Goal: Task Accomplishment & Management: Manage account settings

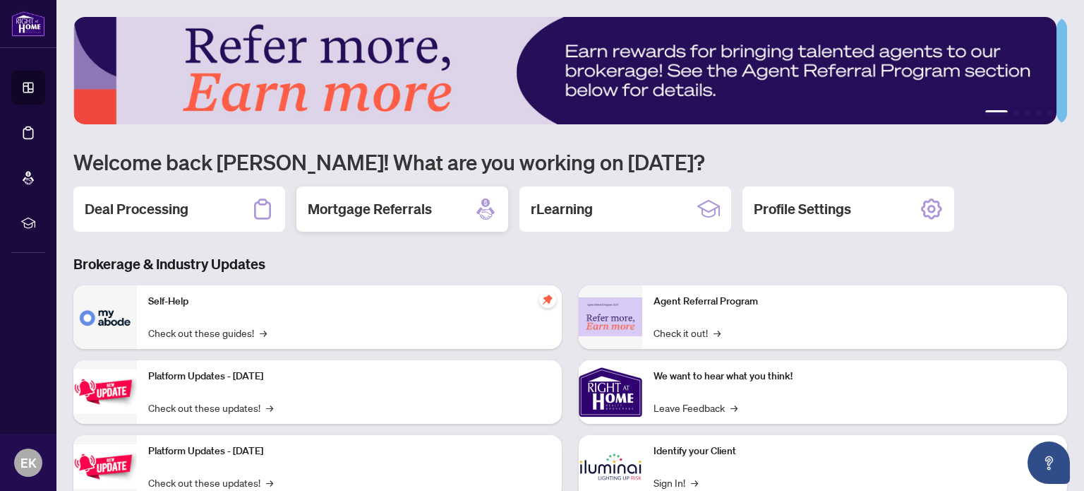
click at [485, 202] on icon at bounding box center [485, 202] width 8 height 8
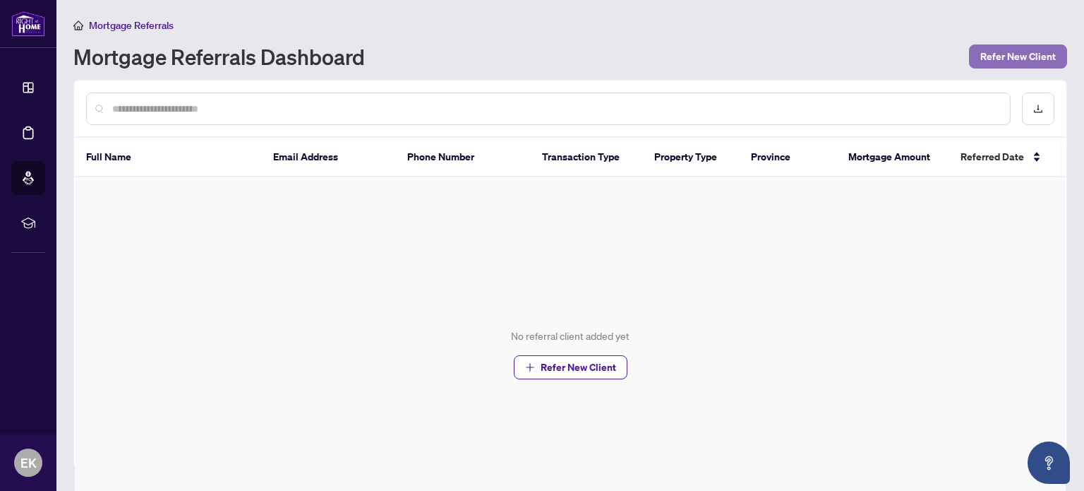
click at [1000, 59] on span "Refer New Client" at bounding box center [1018, 56] width 76 height 23
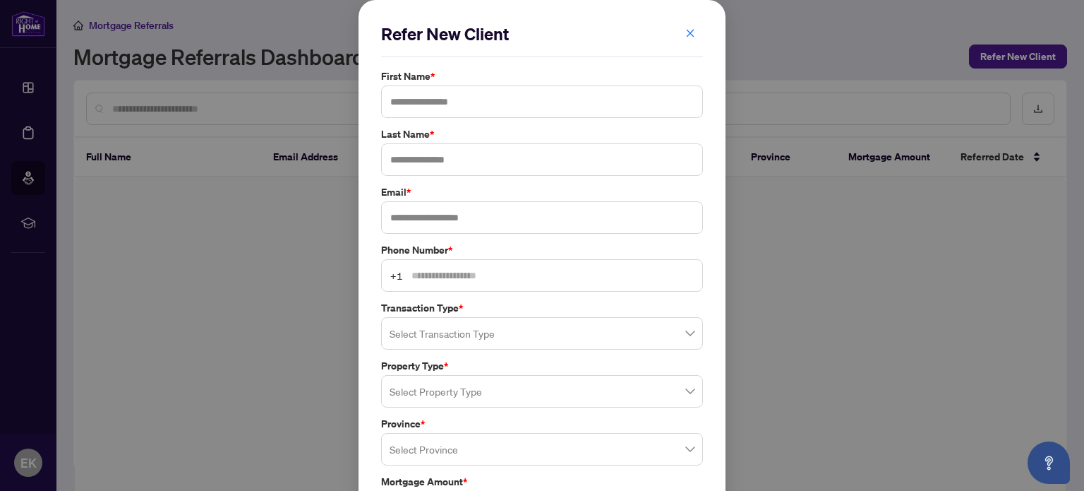
scroll to position [71, 0]
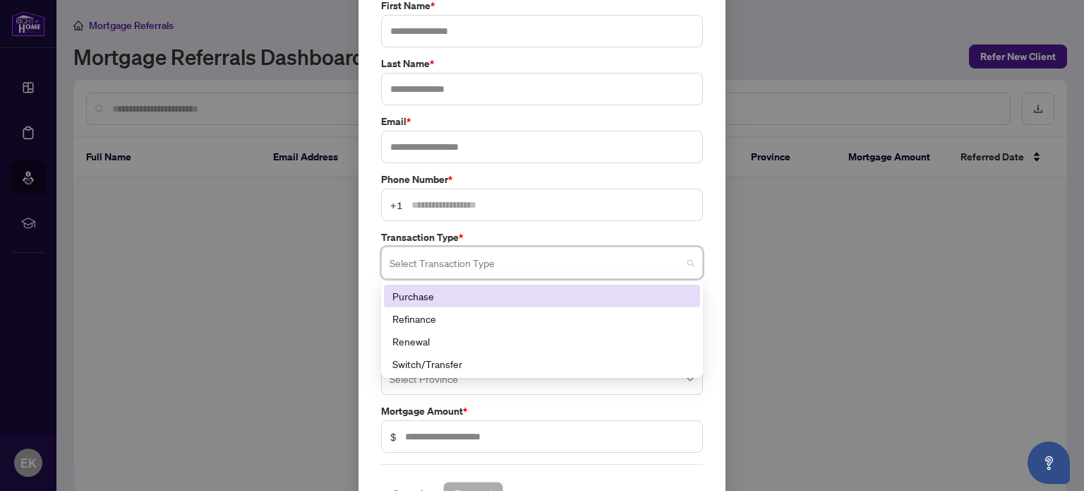
click at [533, 265] on input "search" at bounding box center [536, 264] width 292 height 31
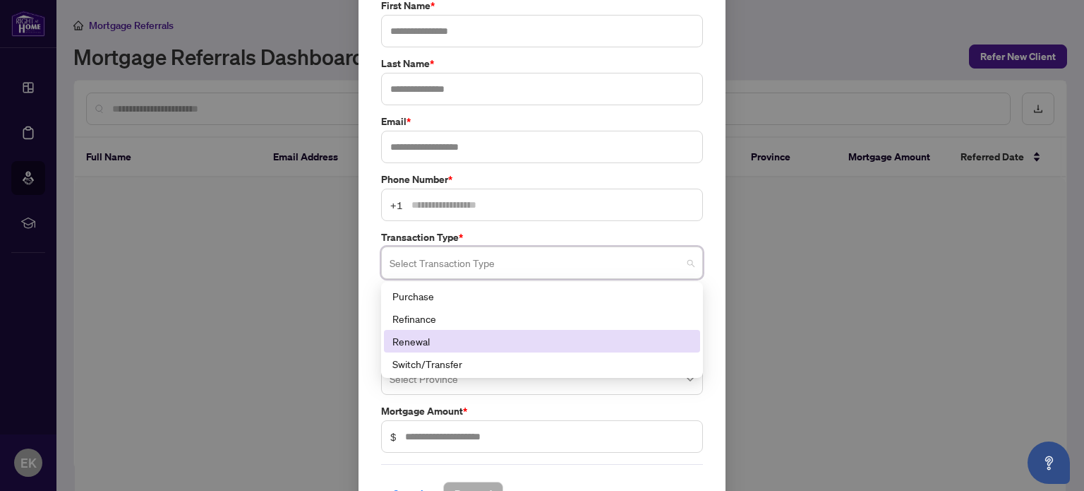
click at [446, 338] on div "Renewal" at bounding box center [541, 341] width 299 height 16
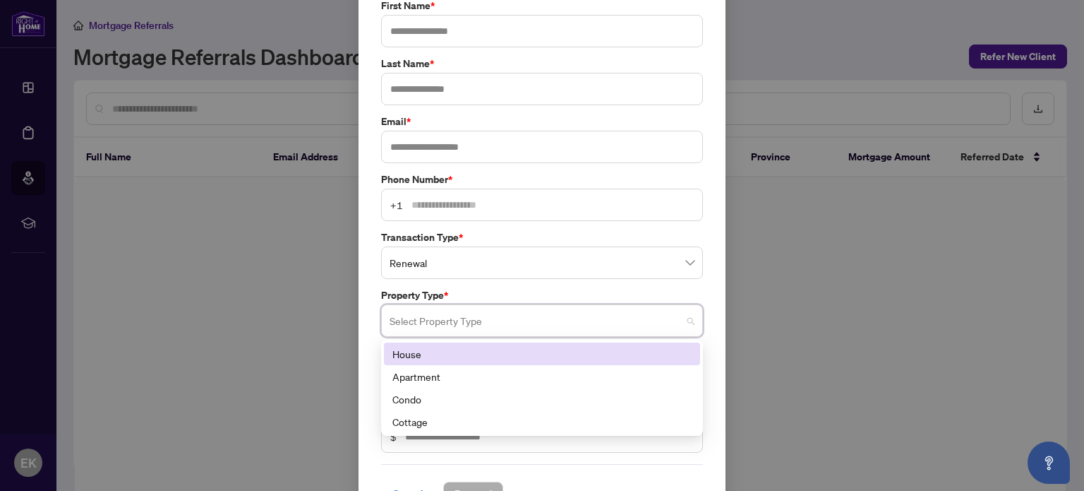
click at [456, 325] on input "search" at bounding box center [536, 322] width 292 height 31
click at [451, 352] on div "House" at bounding box center [541, 354] width 299 height 16
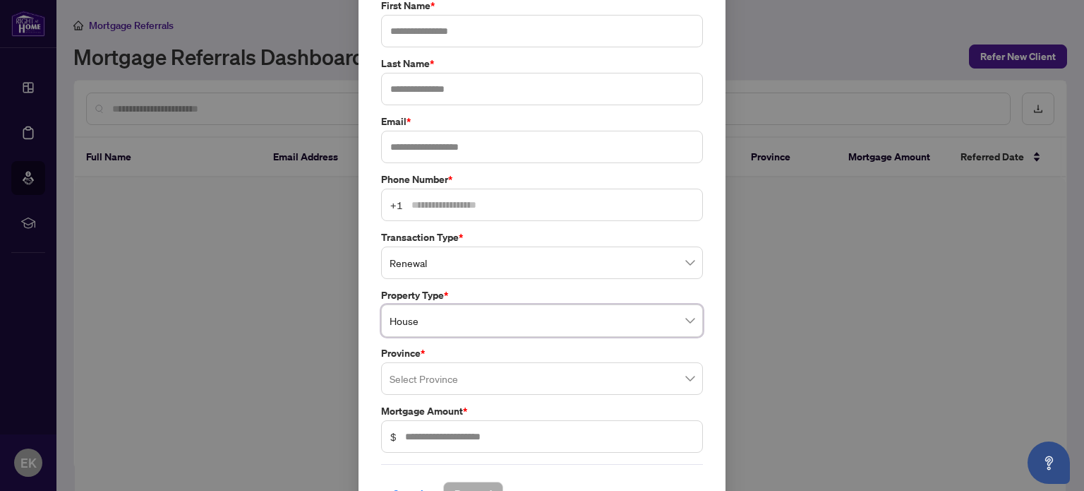
click at [474, 373] on input "search" at bounding box center [536, 380] width 292 height 31
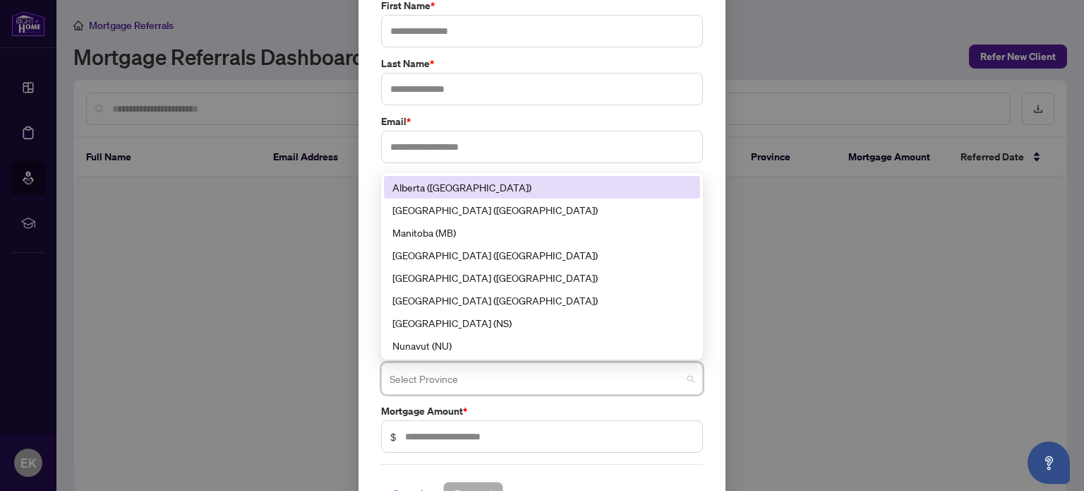
click at [420, 382] on input "search" at bounding box center [536, 380] width 292 height 31
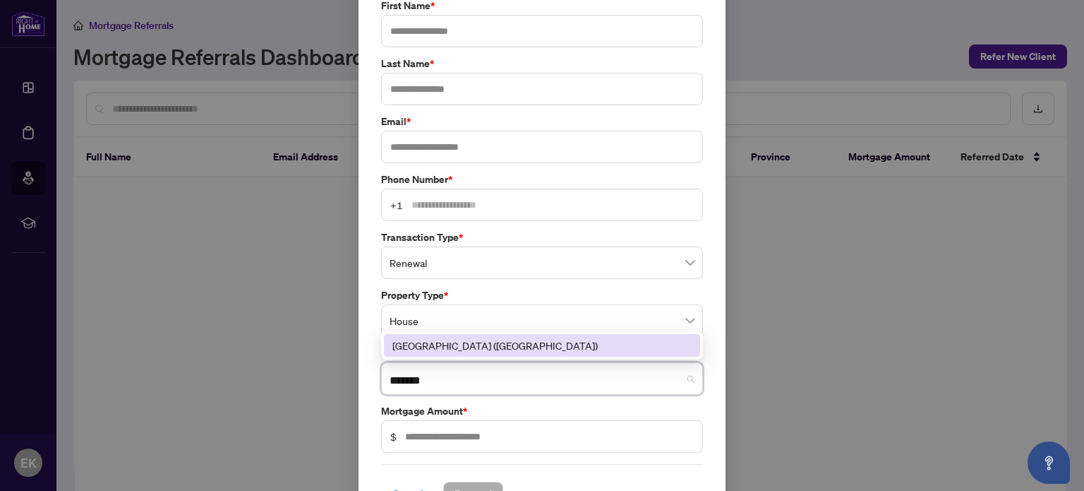
type input "*******"
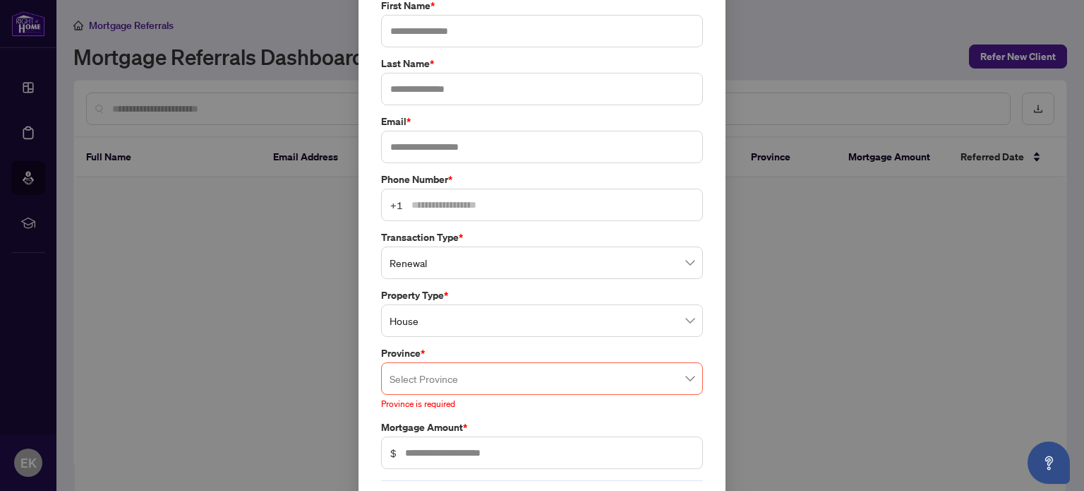
click at [381, 454] on div "Refer New Client First Name * Last Name * Email * Phone Number * +1 Transaction…" at bounding box center [542, 237] width 322 height 570
click at [456, 380] on input "search" at bounding box center [536, 380] width 292 height 31
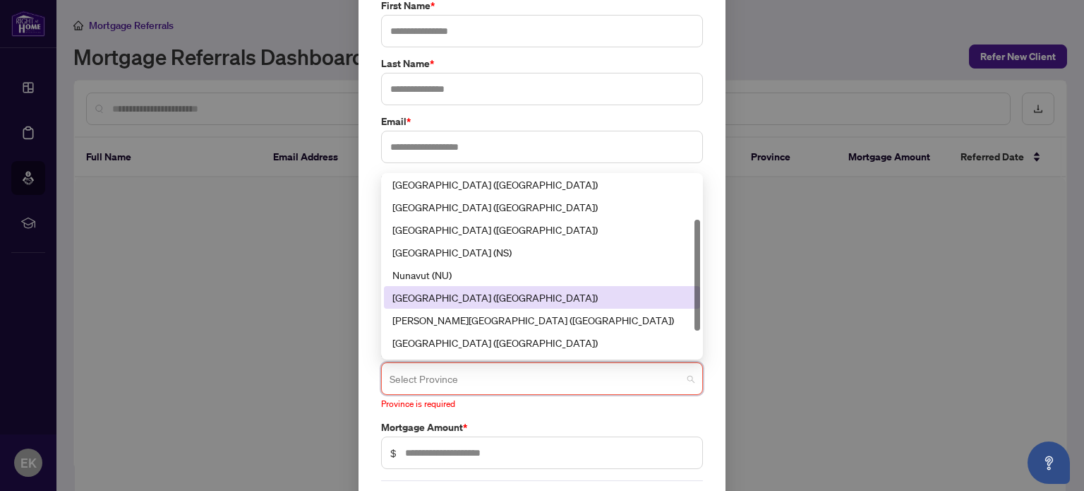
click at [416, 290] on div "[GEOGRAPHIC_DATA] ([GEOGRAPHIC_DATA])" at bounding box center [541, 297] width 299 height 16
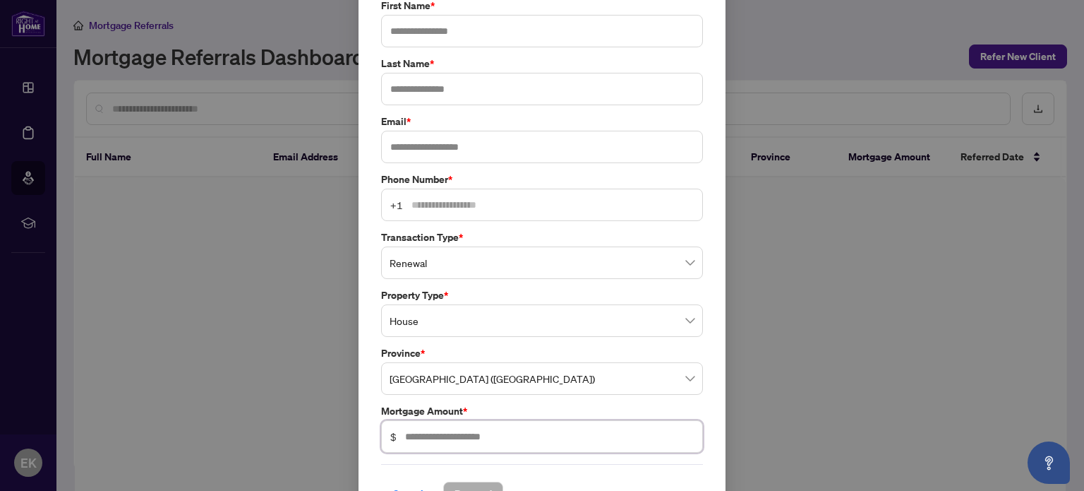
click at [441, 433] on input "text" at bounding box center [549, 436] width 289 height 16
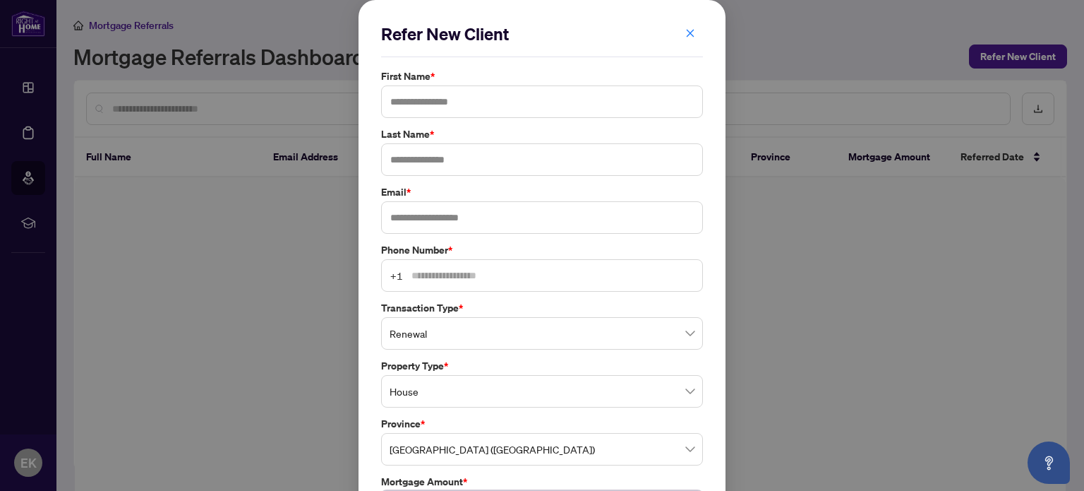
scroll to position [0, 0]
click at [234, 274] on div "Refer New Client First Name * Last Name * Email * Phone Number * +1 Transaction…" at bounding box center [542, 245] width 1084 height 491
click at [685, 30] on icon "close" at bounding box center [690, 33] width 10 height 10
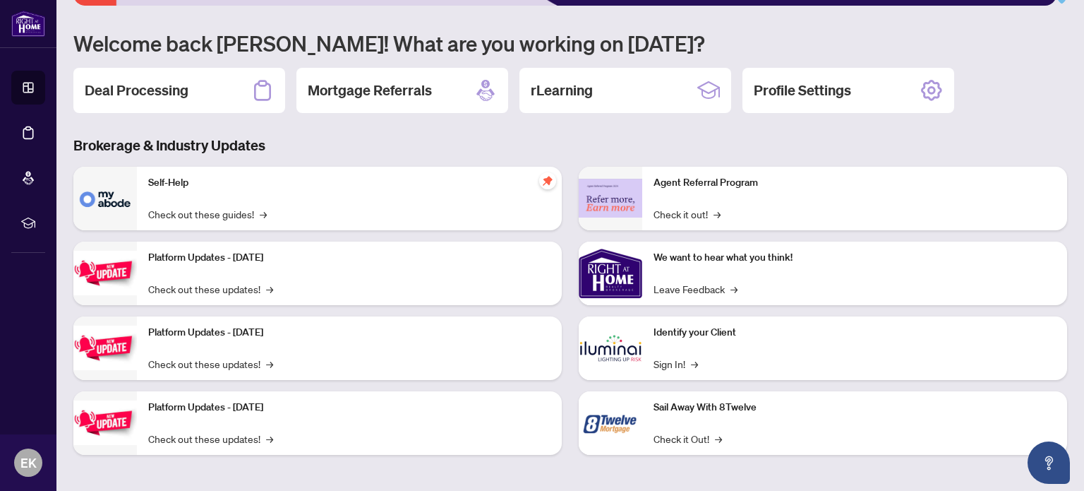
scroll to position [119, 0]
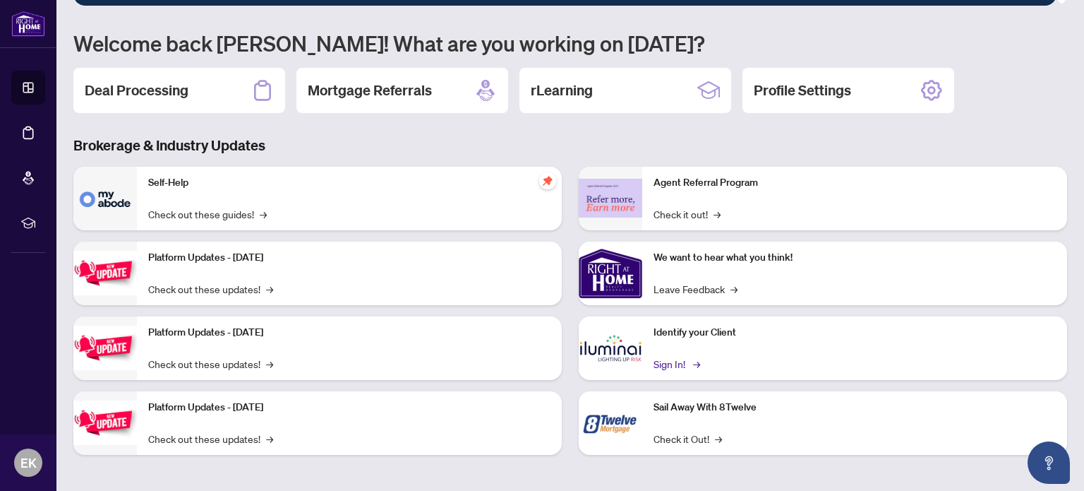
click at [669, 360] on link "Sign In! →" at bounding box center [676, 364] width 44 height 16
click at [841, 80] on h2 "Profile Settings" at bounding box center [802, 90] width 97 height 20
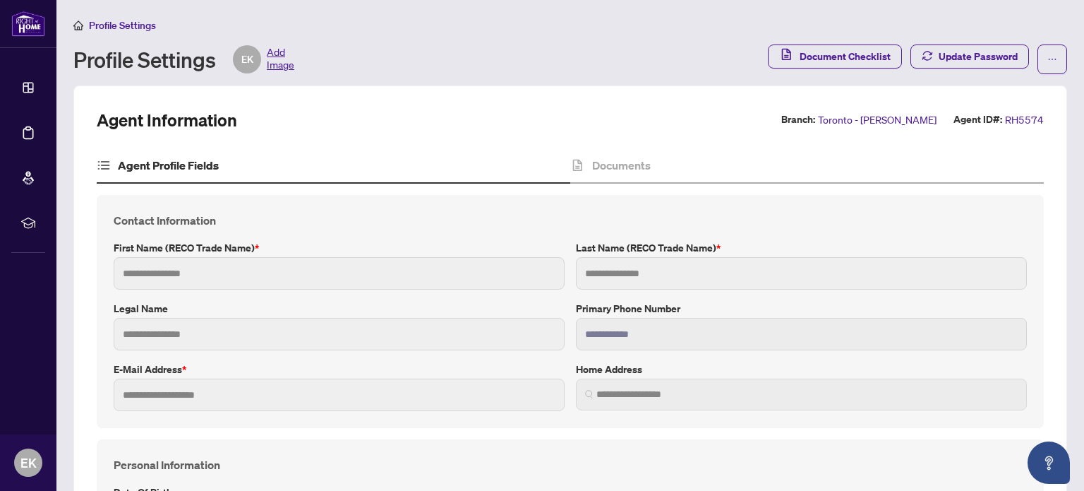
type input "****"
type input "********"
type input "**********"
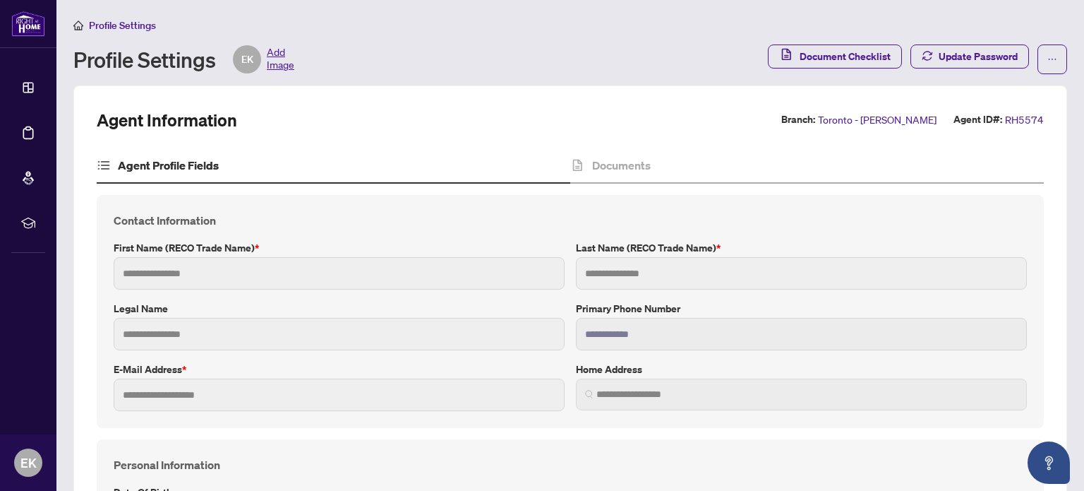
type input "*********"
type input "*"
type input "*******"
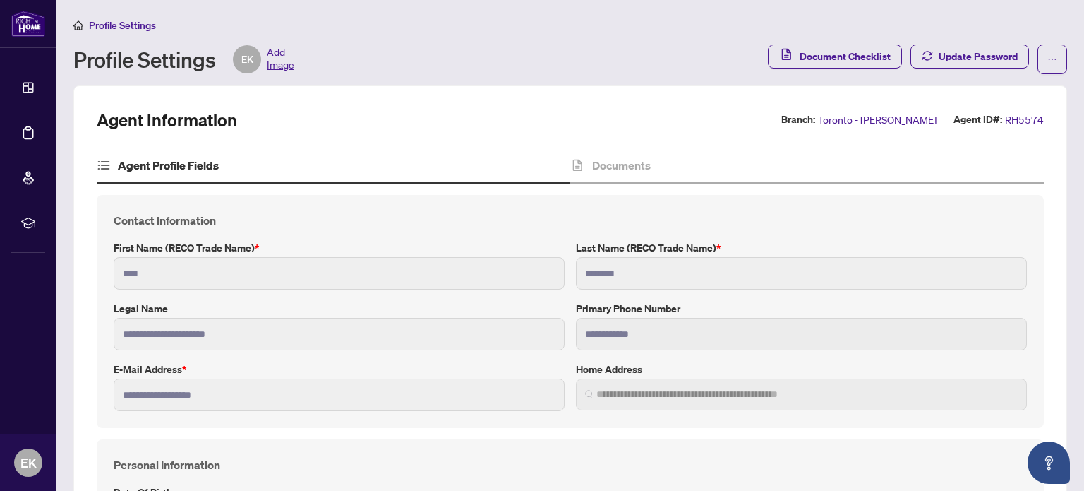
type input "**********"
type input "****"
type input "**********"
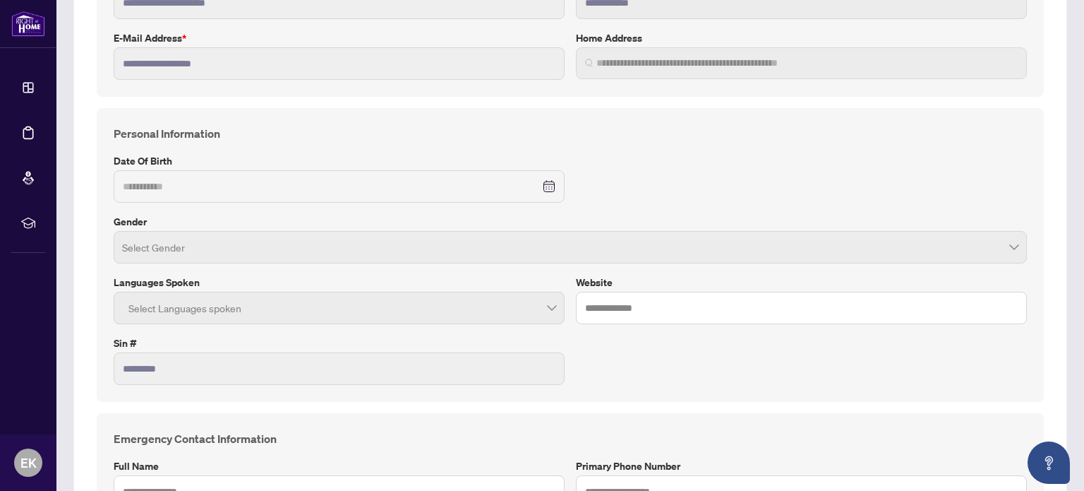
scroll to position [353, 0]
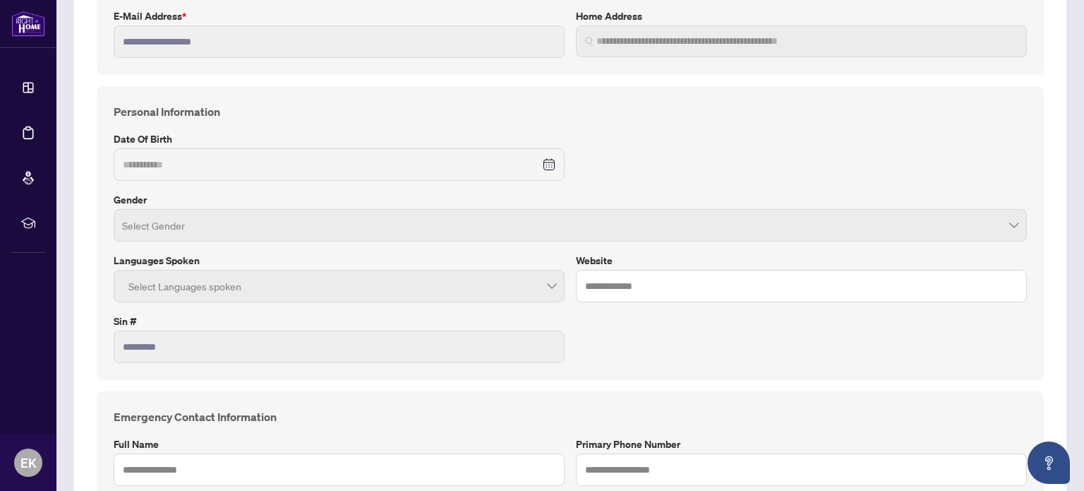
click at [244, 286] on div at bounding box center [339, 285] width 433 height 25
click at [242, 284] on div at bounding box center [339, 285] width 433 height 25
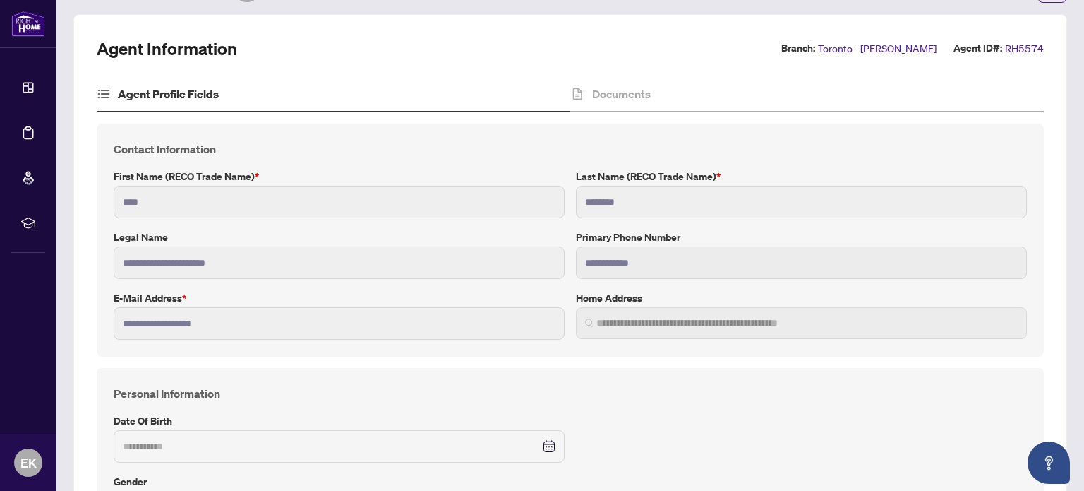
scroll to position [0, 0]
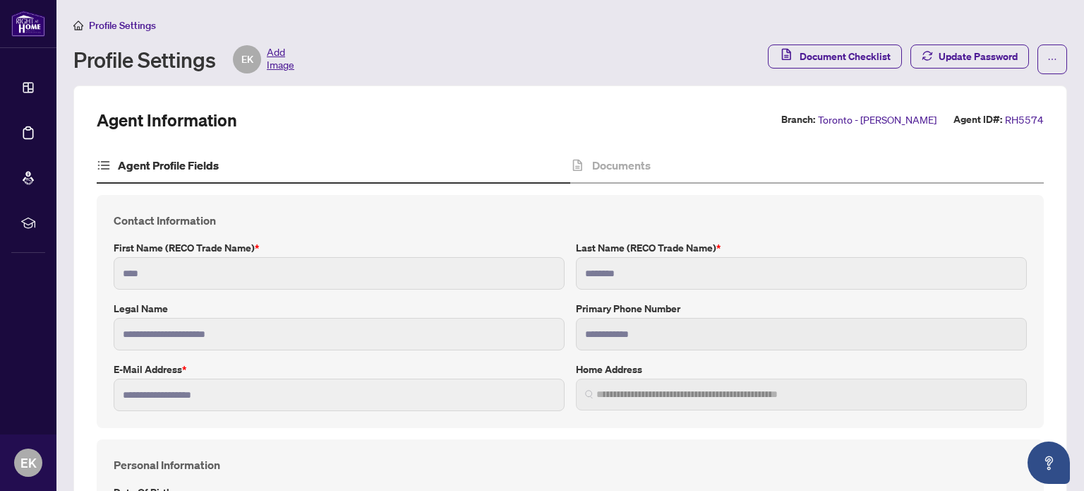
click at [279, 61] on span "Add Image" at bounding box center [281, 59] width 28 height 28
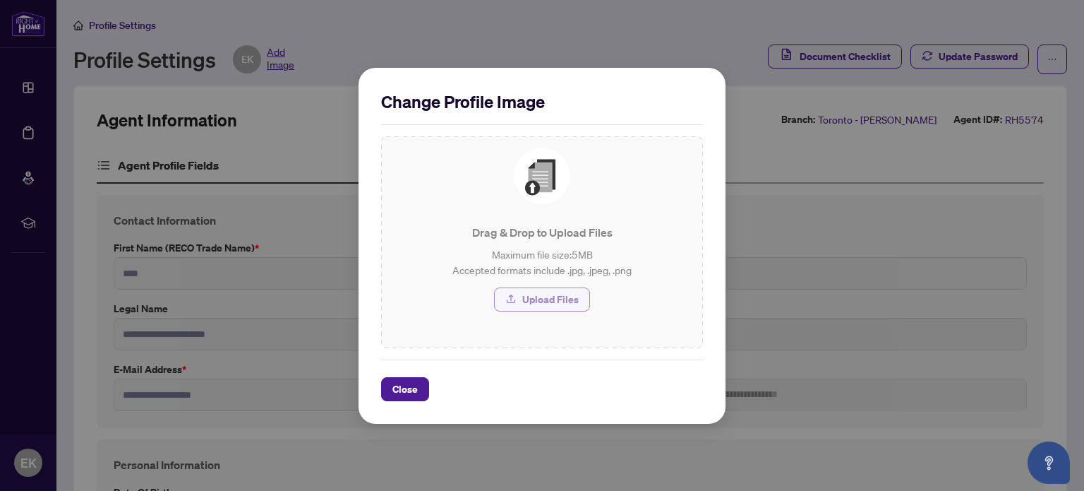
click at [568, 296] on span "Upload Files" at bounding box center [550, 299] width 56 height 23
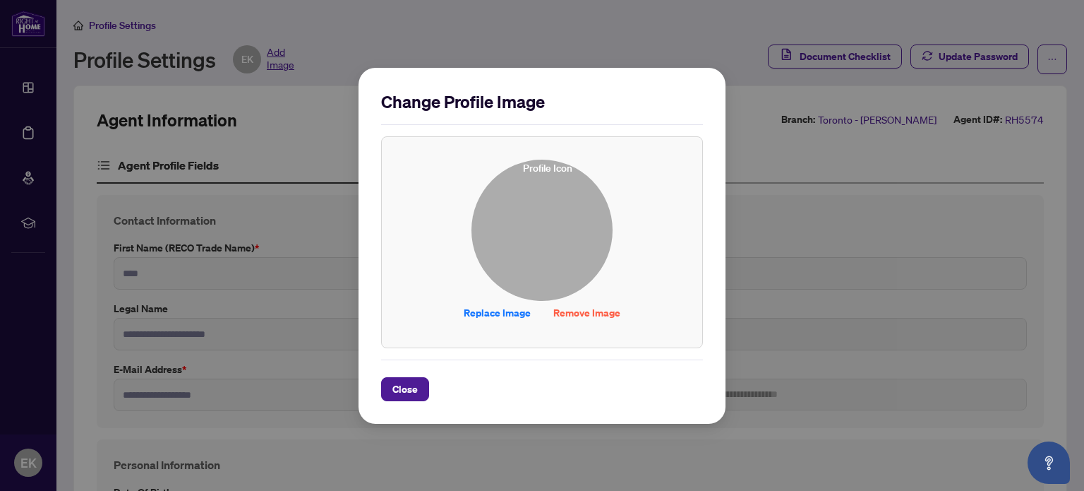
click at [544, 225] on img at bounding box center [542, 230] width 140 height 140
click at [552, 239] on img at bounding box center [542, 230] width 140 height 140
click at [552, 238] on img at bounding box center [542, 230] width 140 height 140
click at [392, 384] on span "Close" at bounding box center [404, 389] width 25 height 23
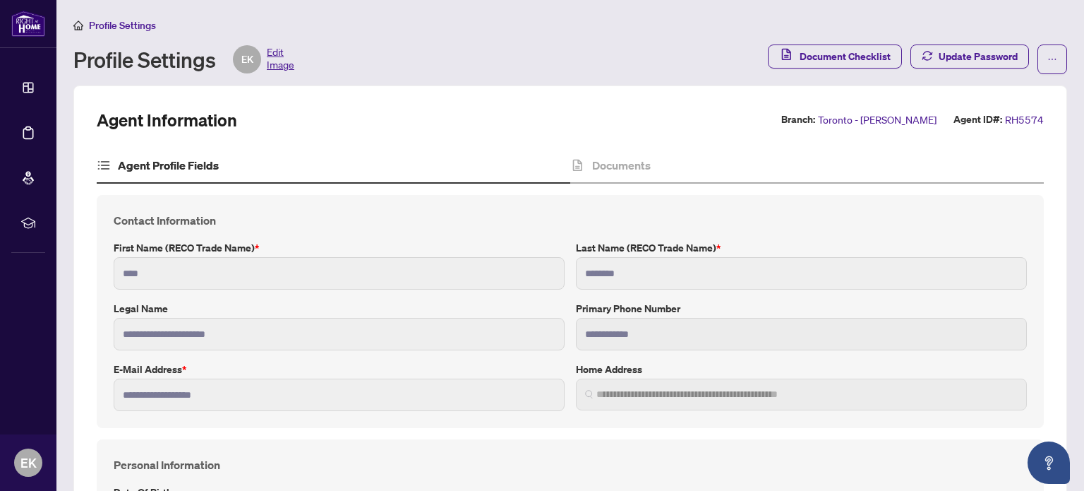
click at [273, 62] on span "Edit Image" at bounding box center [281, 59] width 28 height 28
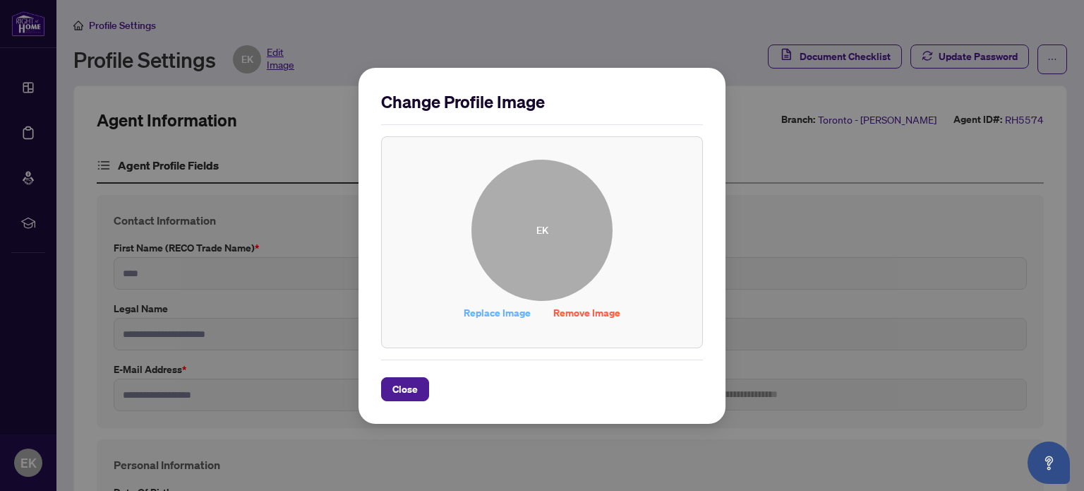
click at [486, 311] on span "Replace Image" at bounding box center [497, 312] width 67 height 23
click at [401, 392] on span "Close" at bounding box center [404, 389] width 25 height 23
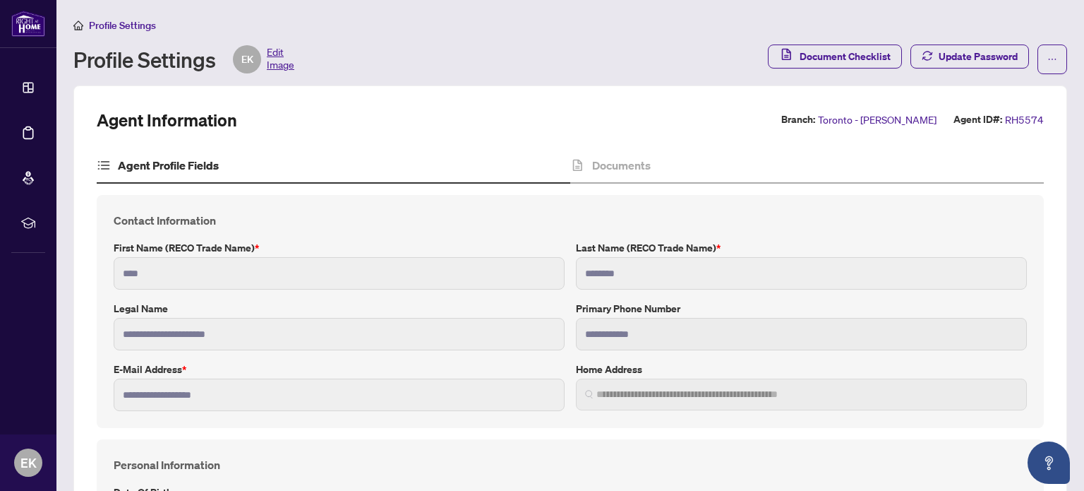
click at [287, 64] on span "Edit Image" at bounding box center [281, 59] width 28 height 28
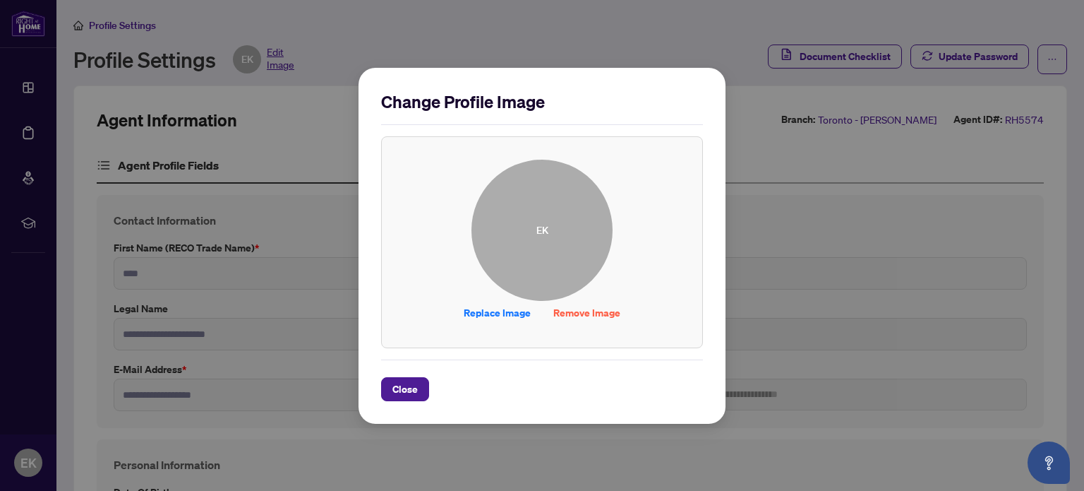
click at [567, 223] on span "EK" at bounding box center [542, 230] width 141 height 141
click at [579, 316] on span "Remove Image" at bounding box center [586, 312] width 67 height 23
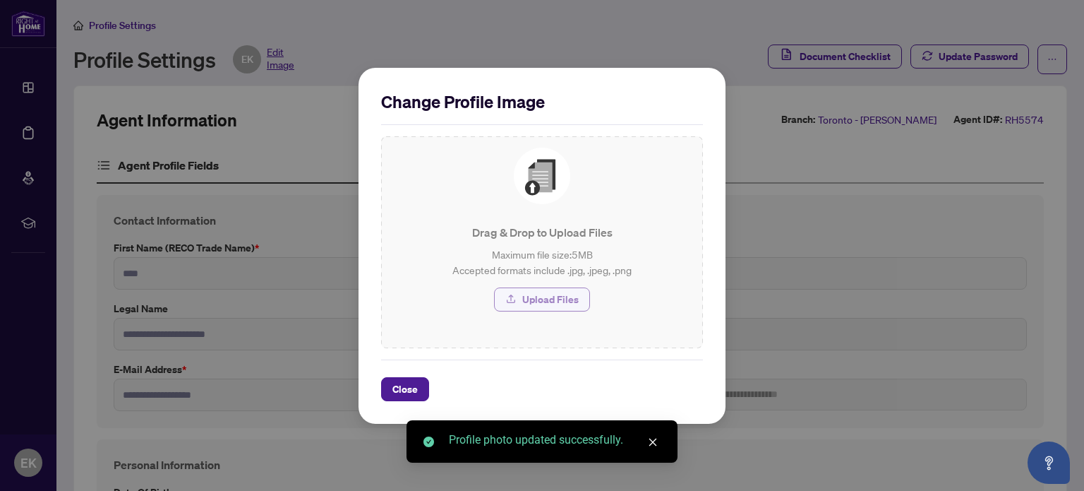
click at [554, 300] on span "Upload Files" at bounding box center [550, 299] width 56 height 23
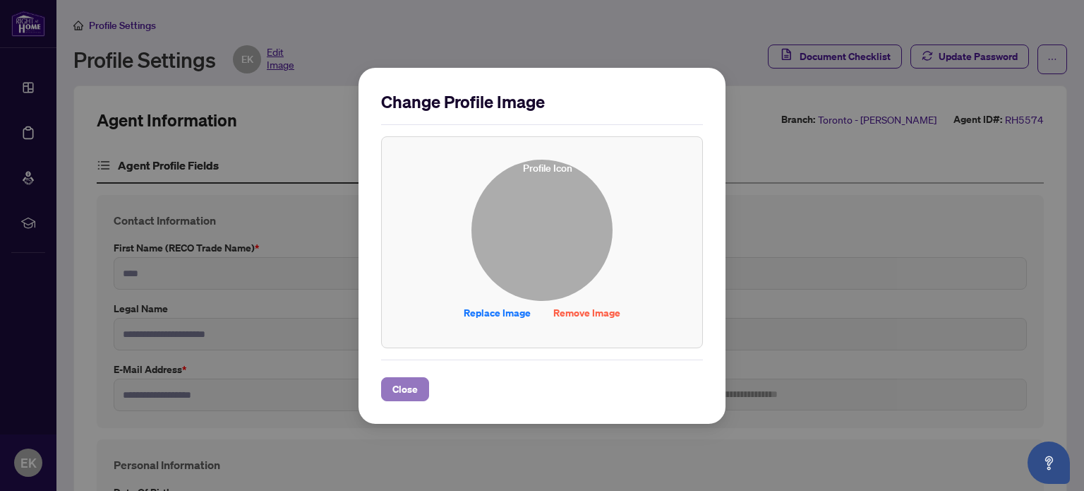
click at [415, 388] on span "Close" at bounding box center [404, 389] width 25 height 23
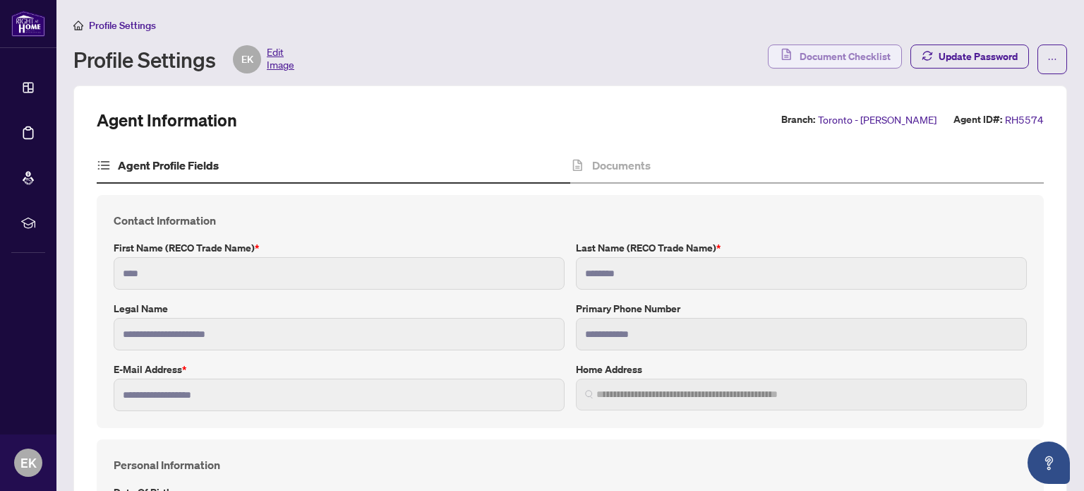
click at [847, 55] on span "Document Checklist" at bounding box center [845, 56] width 91 height 23
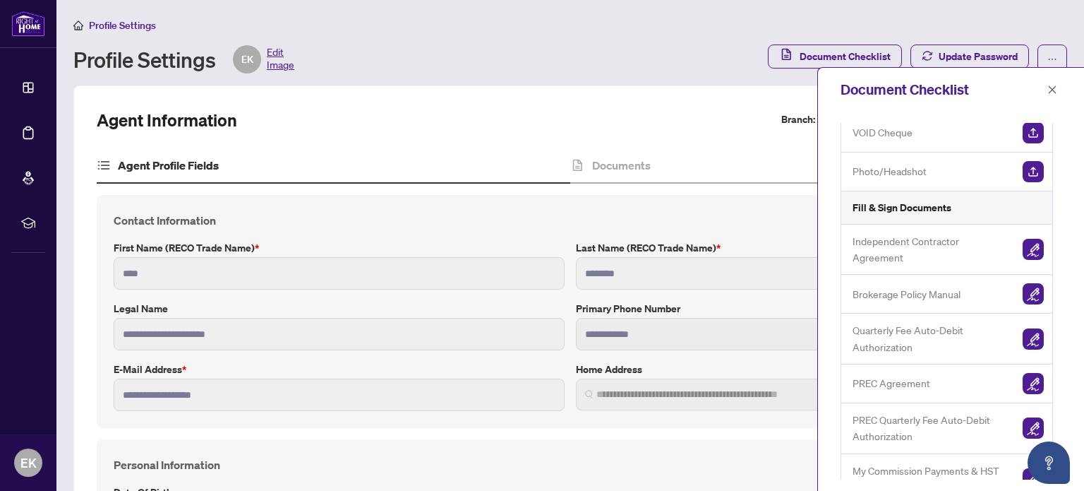
scroll to position [206, 0]
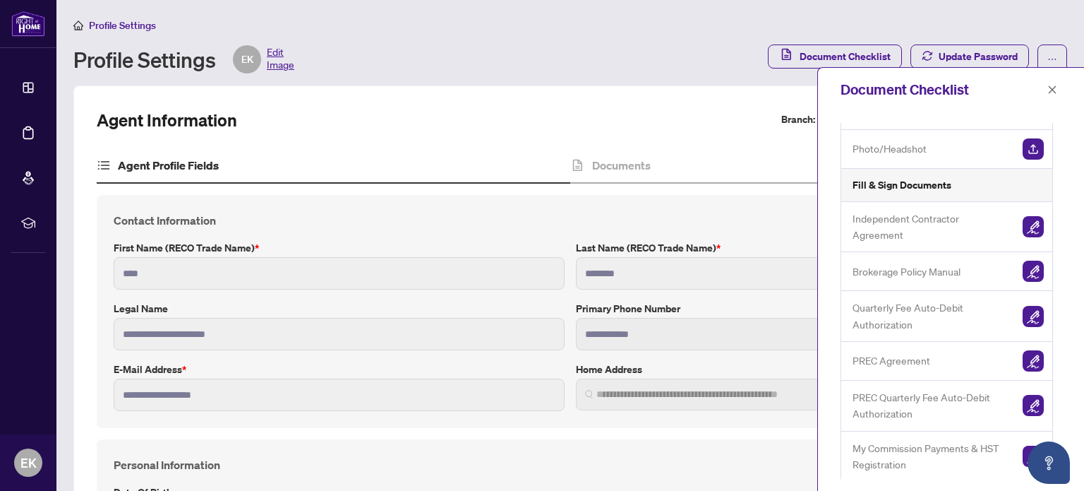
click at [1052, 90] on icon "close" at bounding box center [1053, 89] width 8 height 8
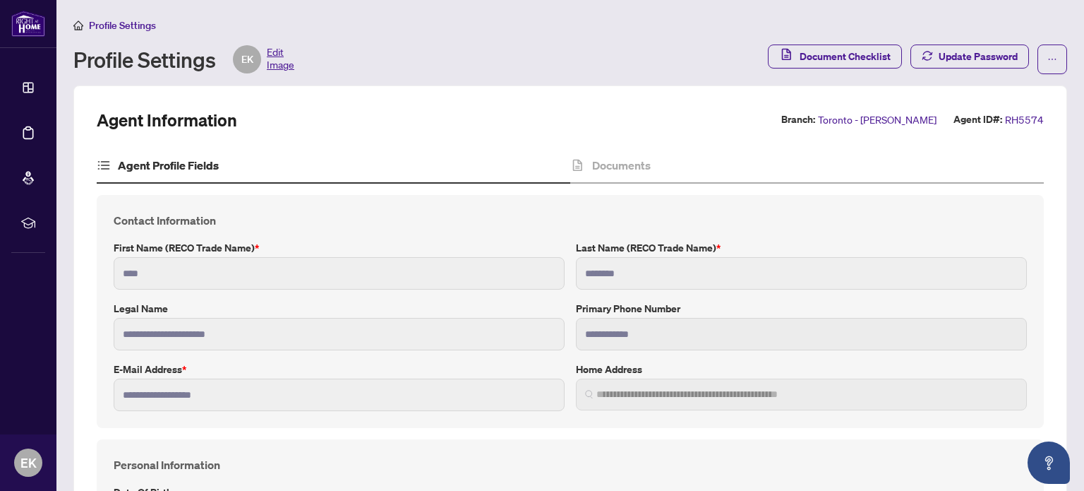
scroll to position [0, 0]
click at [1048, 56] on icon "ellipsis" at bounding box center [1053, 59] width 10 height 10
click at [990, 88] on span "Agent Activity History" at bounding box center [997, 91] width 97 height 16
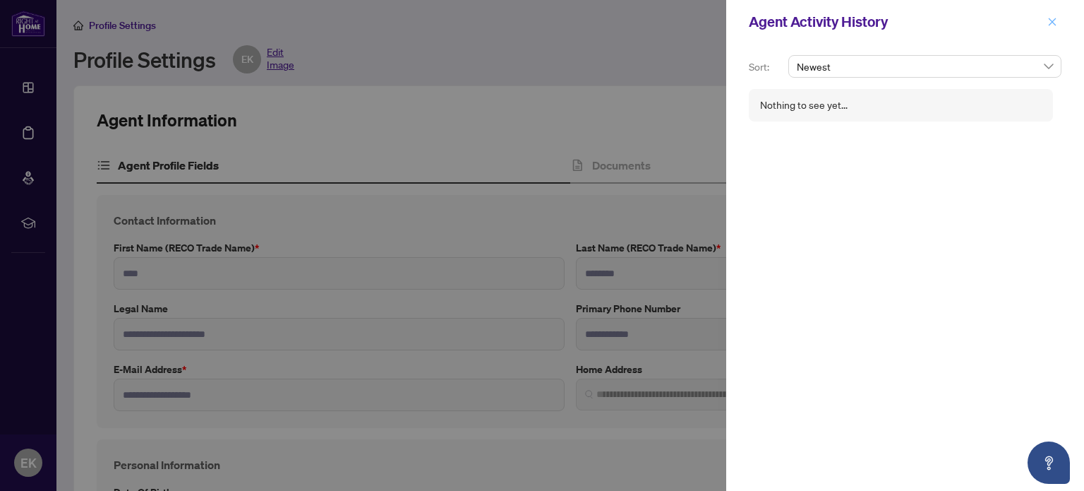
click at [1050, 23] on icon "close" at bounding box center [1053, 22] width 8 height 8
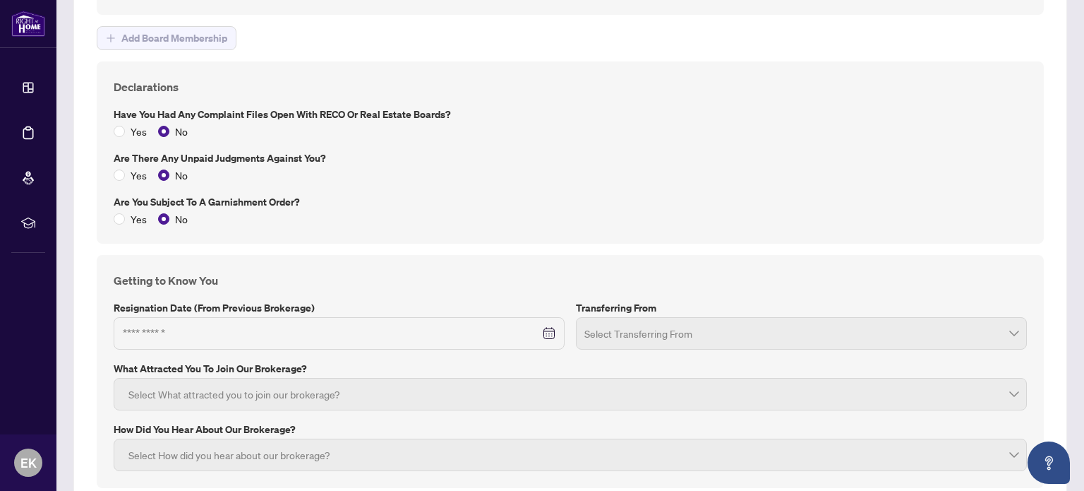
scroll to position [1873, 0]
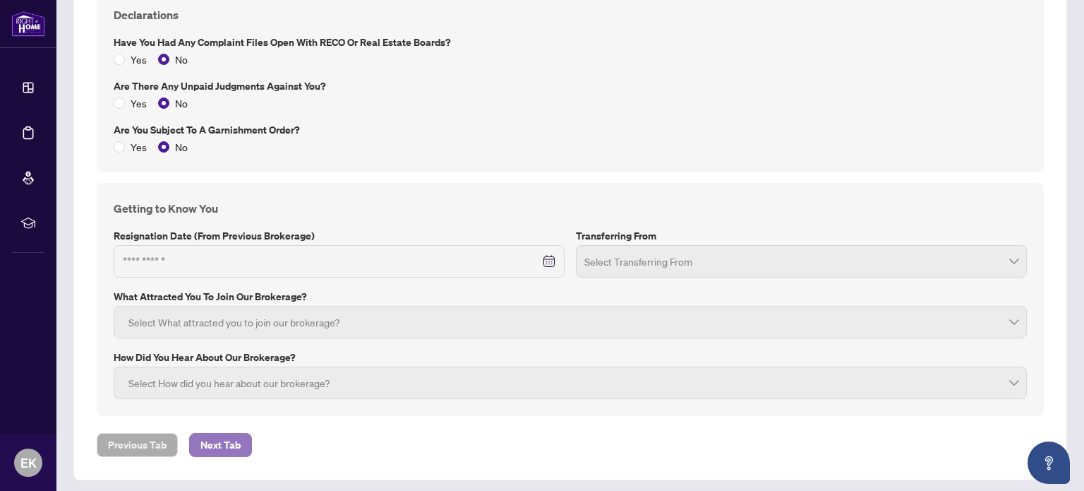
click at [217, 438] on span "Next Tab" at bounding box center [220, 444] width 40 height 23
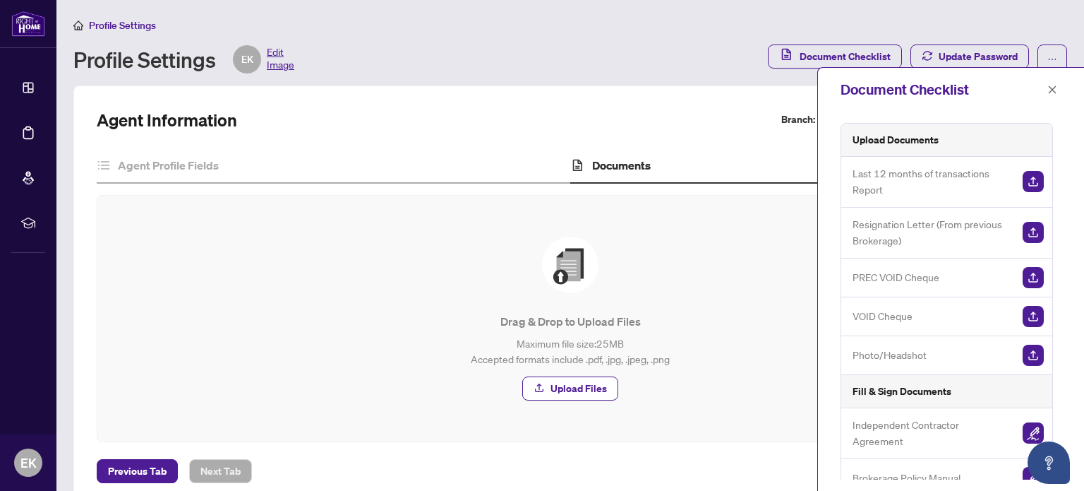
click at [237, 360] on p "Maximum file size: 25 MB Accepted formats include .pdf, .jpg, .jpeg, .png" at bounding box center [570, 350] width 889 height 31
click at [1050, 89] on icon "close" at bounding box center [1053, 90] width 10 height 10
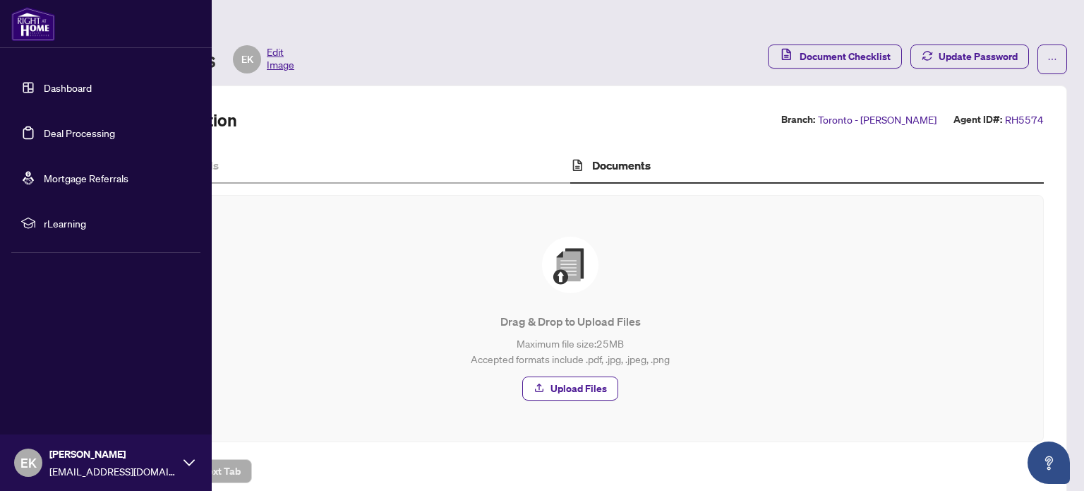
click at [68, 84] on link "Dashboard" at bounding box center [68, 87] width 48 height 13
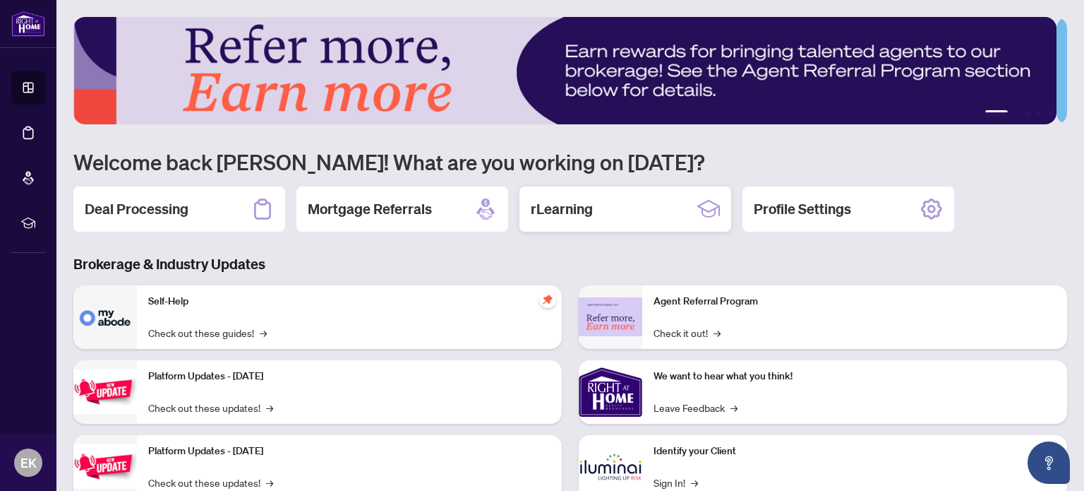
click at [561, 210] on h2 "rLearning" at bounding box center [562, 209] width 62 height 20
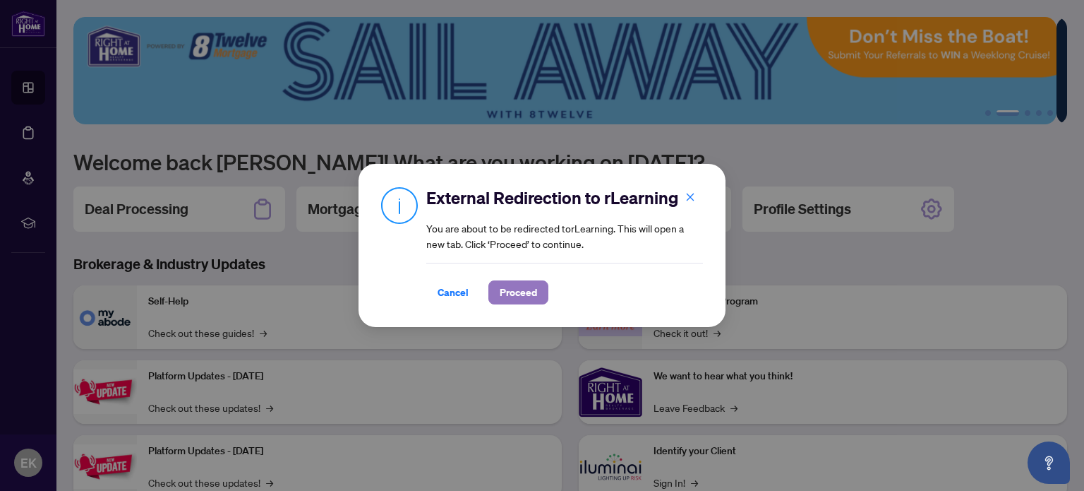
click at [521, 296] on span "Proceed" at bounding box center [518, 292] width 37 height 23
